Goal: Task Accomplishment & Management: Manage account settings

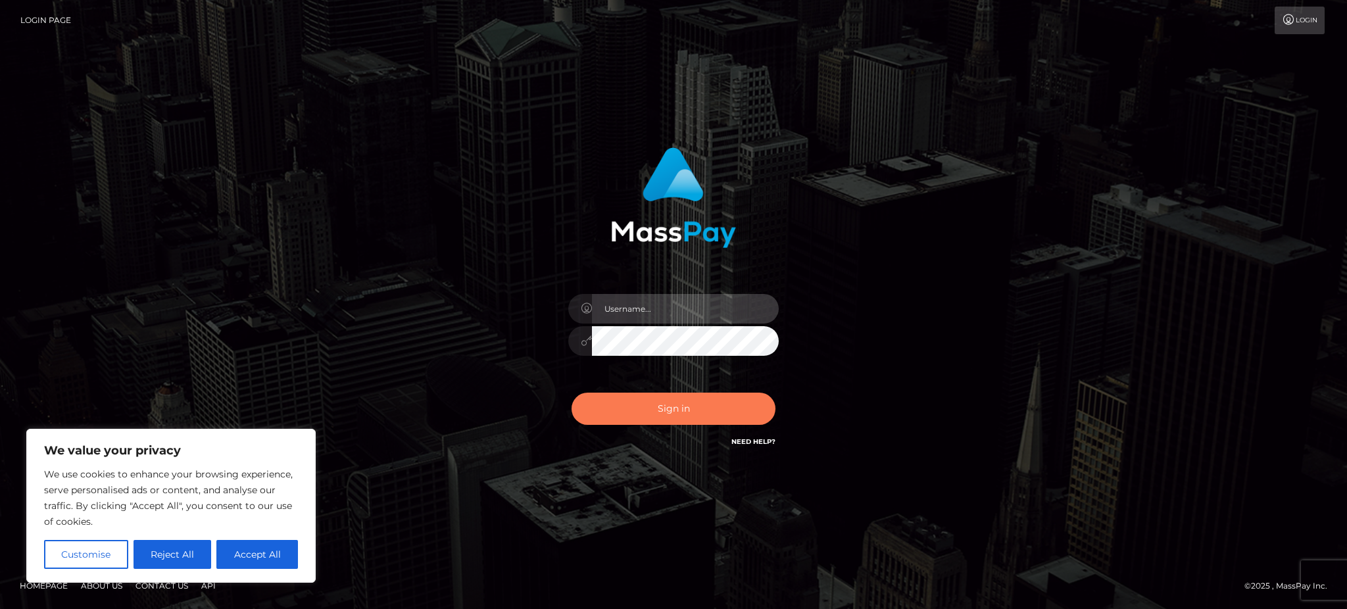
type input "Gaizelle"
click at [647, 419] on button "Sign in" at bounding box center [673, 409] width 204 height 32
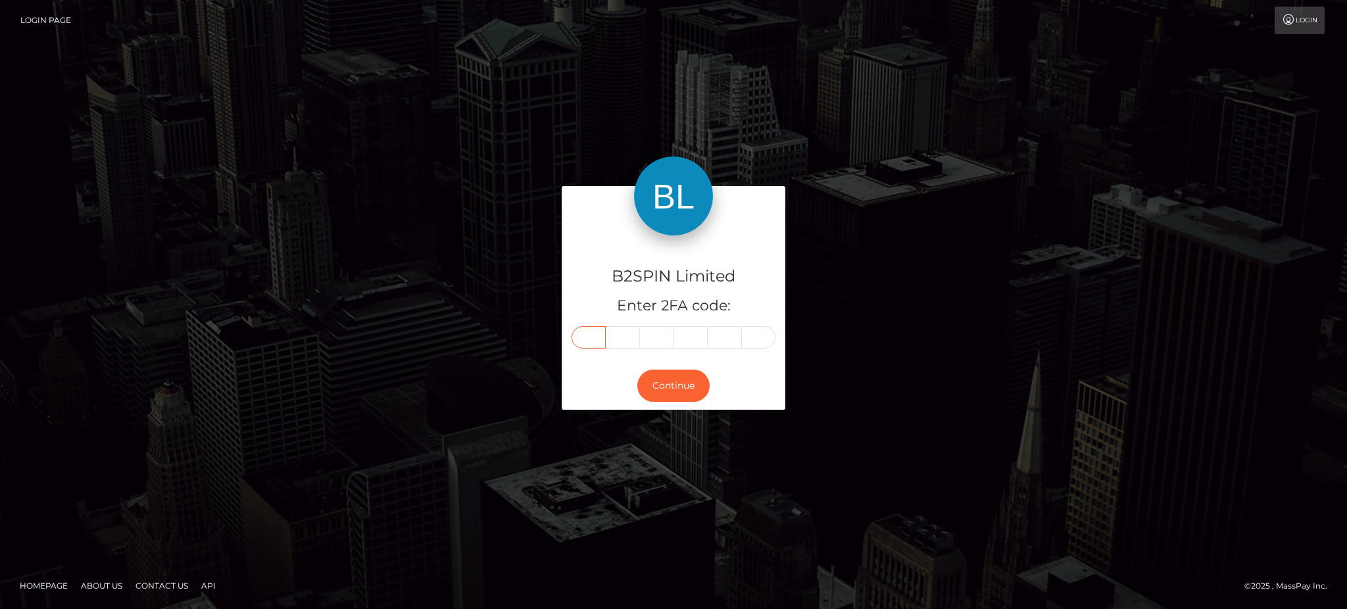
click at [590, 334] on input "text" at bounding box center [588, 337] width 34 height 22
type input "5"
type input "7"
type input "2"
type input "9"
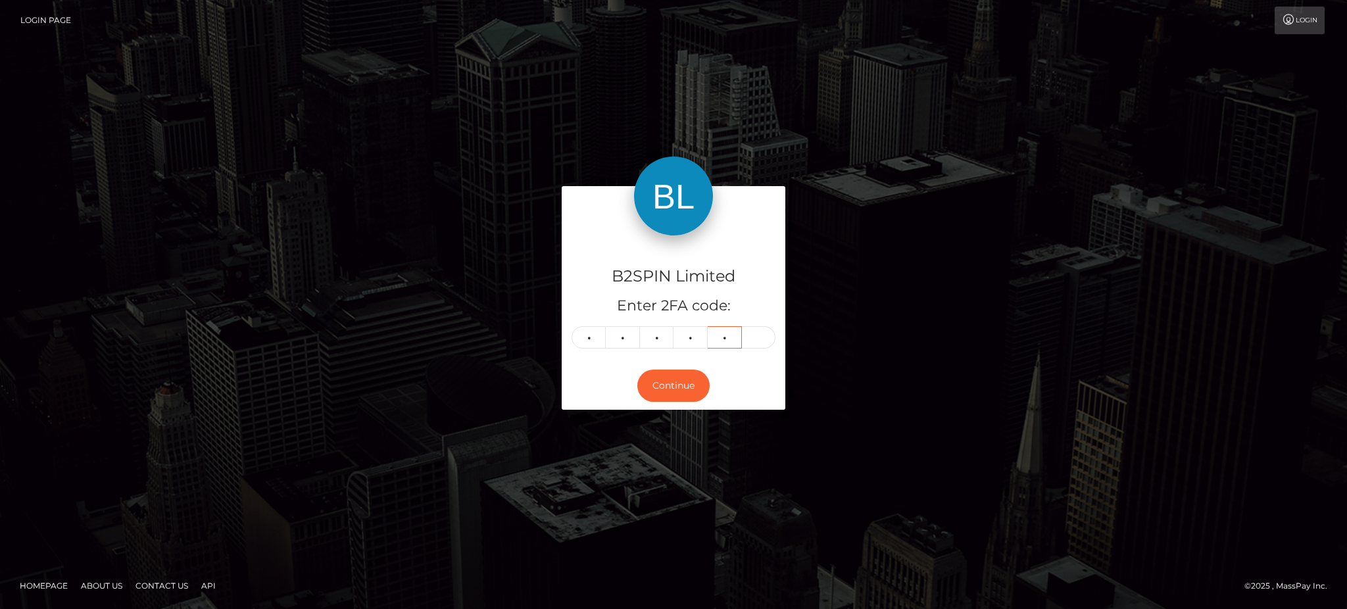
type input "1"
type input "4"
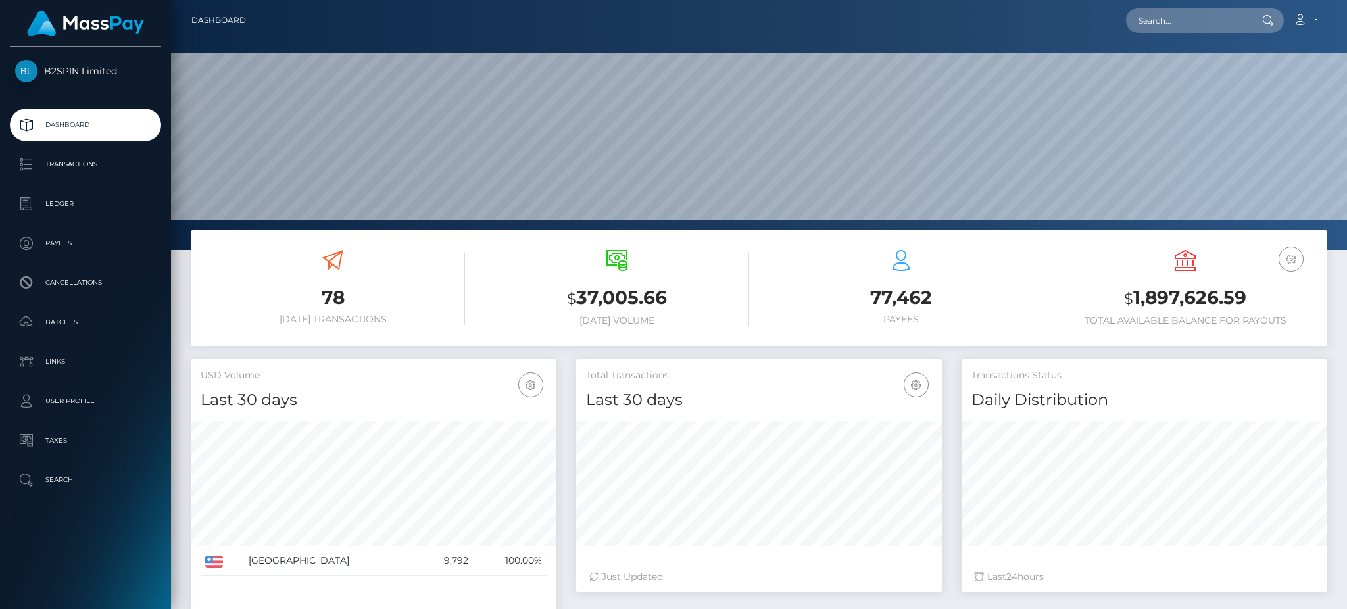
scroll to position [233, 365]
click at [1181, 292] on h3 "$ 1,897,626.59" at bounding box center [1185, 298] width 264 height 27
copy h3 "1,897,626.59"
